Goal: Task Accomplishment & Management: Manage account settings

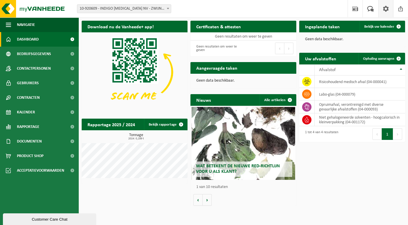
click at [386, 14] on span at bounding box center [386, 8] width 9 height 17
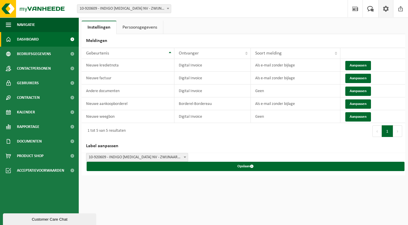
click at [41, 41] on link "Dashboard" at bounding box center [39, 39] width 79 height 15
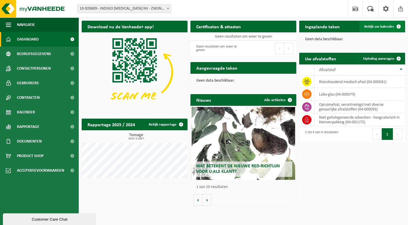
click at [388, 25] on span "Bekijk uw kalender" at bounding box center [379, 27] width 30 height 4
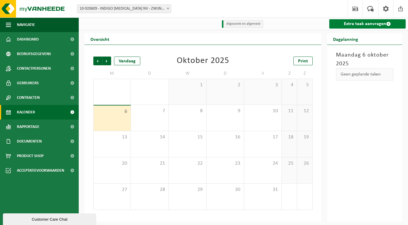
click at [353, 22] on link "Extra taak aanvragen" at bounding box center [367, 23] width 76 height 9
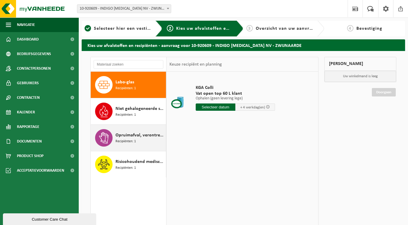
click at [158, 132] on span "Opruimafval, verontreinigd met diverse gevaarlijke afvalstoffen" at bounding box center [140, 135] width 49 height 7
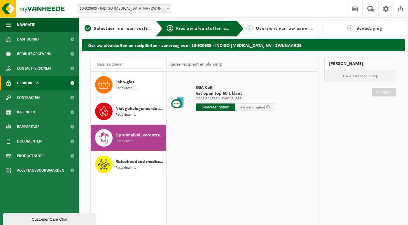
click at [41, 81] on link "Gebruikers" at bounding box center [39, 83] width 79 height 15
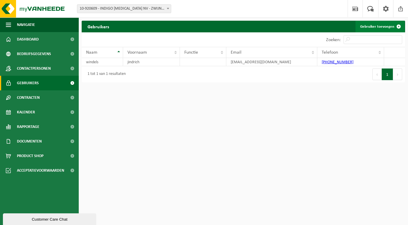
click at [387, 23] on link "Gebruiker toevoegen" at bounding box center [380, 27] width 49 height 12
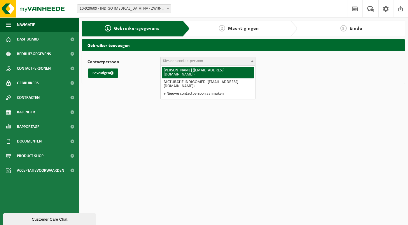
click at [240, 61] on span "Kies een contactpersoon" at bounding box center [208, 61] width 95 height 8
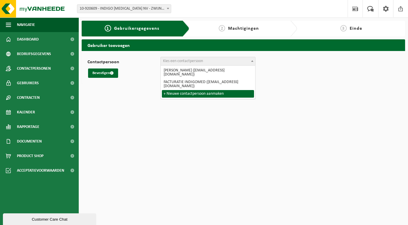
select select "0"
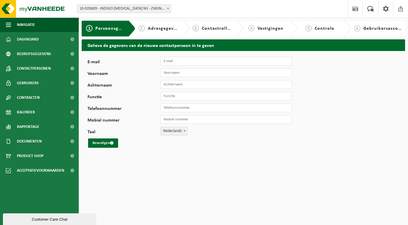
click at [183, 131] on span at bounding box center [185, 131] width 6 height 8
